Goal: Information Seeking & Learning: Learn about a topic

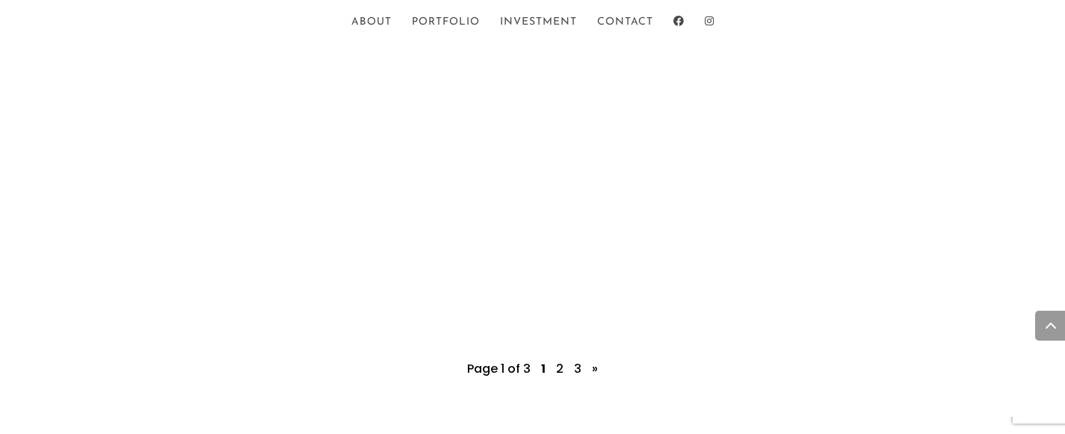
scroll to position [3619, 0]
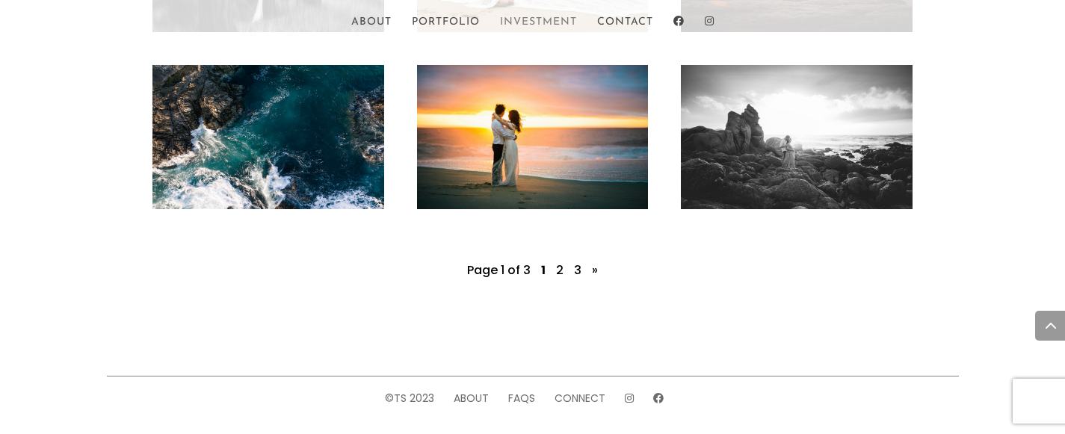
click at [517, 30] on link "Investment" at bounding box center [538, 29] width 77 height 25
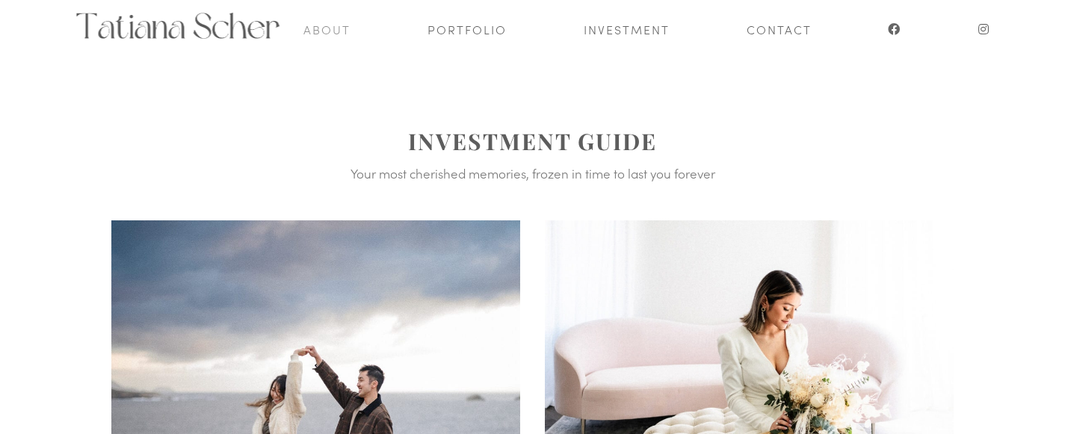
click at [339, 26] on link "About" at bounding box center [326, 29] width 47 height 58
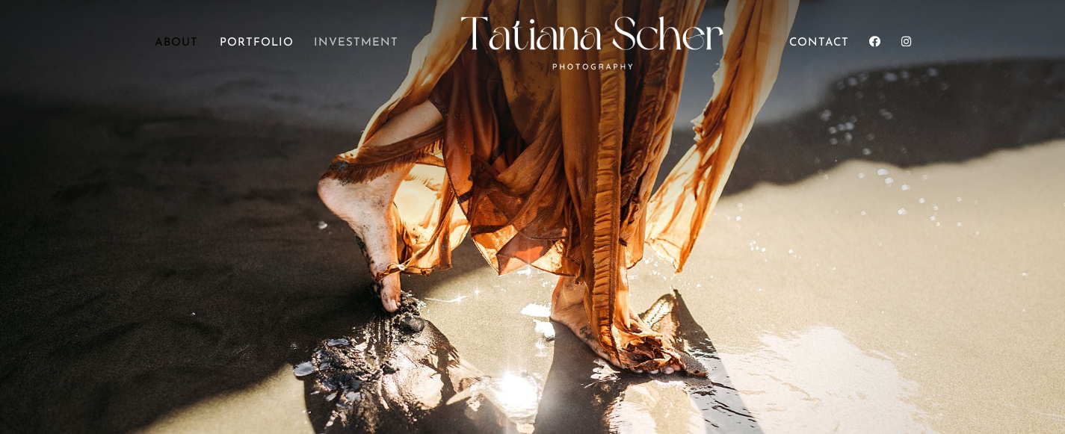
click at [388, 38] on link "Investment" at bounding box center [356, 59] width 84 height 42
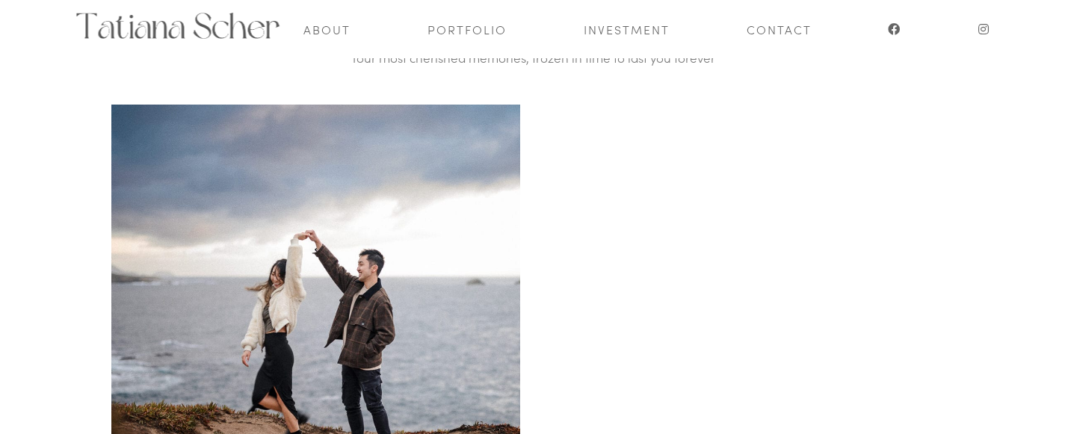
scroll to position [166, 0]
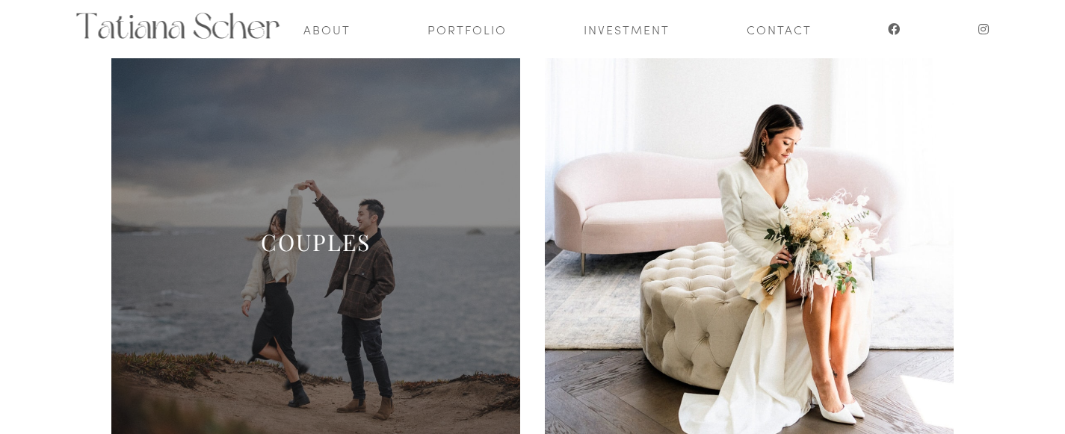
click at [451, 217] on span at bounding box center [315, 259] width 409 height 409
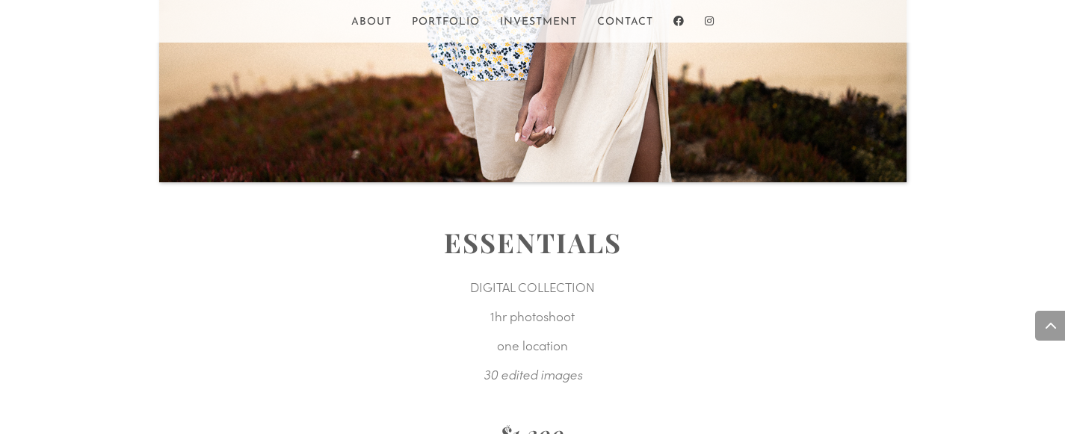
scroll to position [1992, 0]
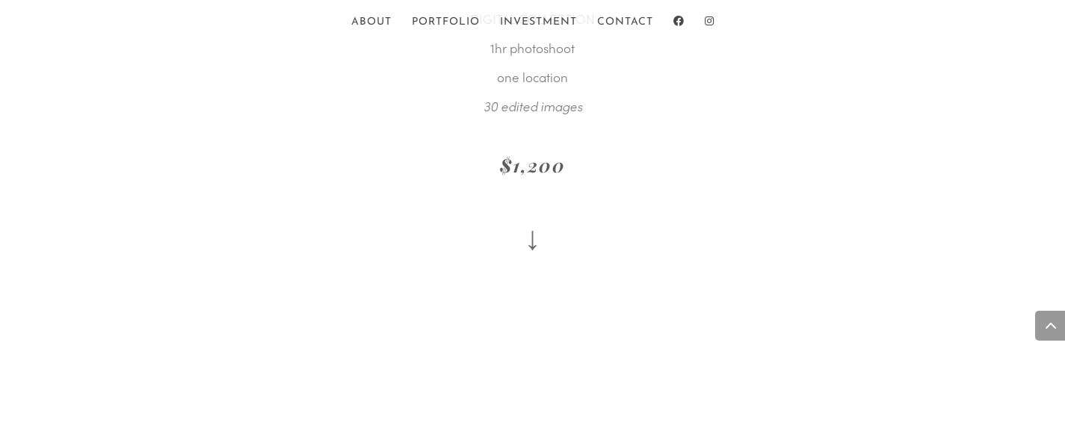
click at [530, 253] on link "↓" at bounding box center [533, 238] width 16 height 46
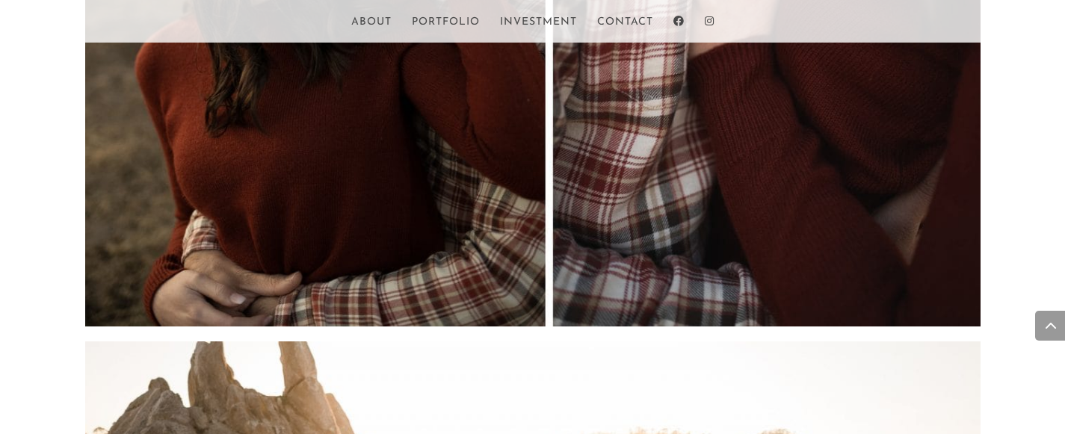
scroll to position [16191, 0]
